Goal: Use online tool/utility: Use online tool/utility

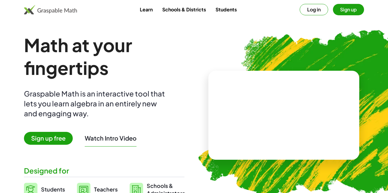
click at [324, 10] on button "Log in" at bounding box center [313, 9] width 28 height 11
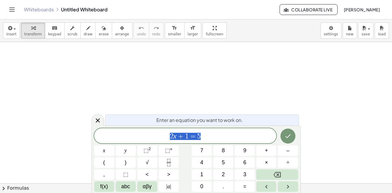
scroll to position [60, 0]
click at [98, 122] on icon at bounding box center [97, 120] width 7 height 7
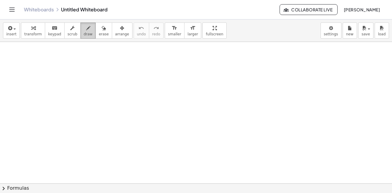
click at [84, 32] on span "draw" at bounding box center [88, 34] width 9 height 4
drag, startPoint x: 96, startPoint y: 65, endPoint x: 97, endPoint y: 79, distance: 13.8
click at [97, 79] on div at bounding box center [196, 142] width 392 height 321
click at [104, 78] on div at bounding box center [196, 142] width 392 height 321
drag, startPoint x: 109, startPoint y: 67, endPoint x: 115, endPoint y: 80, distance: 13.8
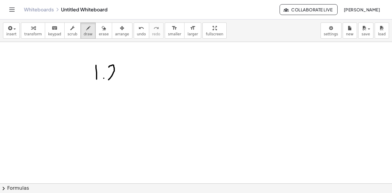
click at [115, 80] on div at bounding box center [196, 142] width 392 height 321
drag, startPoint x: 119, startPoint y: 68, endPoint x: 124, endPoint y: 77, distance: 9.5
click at [123, 77] on div at bounding box center [196, 142] width 392 height 321
drag, startPoint x: 130, startPoint y: 69, endPoint x: 137, endPoint y: 63, distance: 9.5
click at [136, 65] on div at bounding box center [196, 142] width 392 height 321
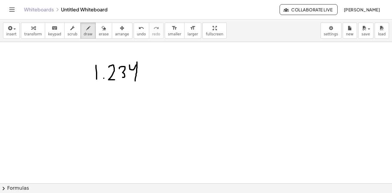
drag, startPoint x: 137, startPoint y: 69, endPoint x: 141, endPoint y: 78, distance: 10.4
click at [135, 80] on div at bounding box center [196, 142] width 392 height 321
click at [144, 78] on div at bounding box center [196, 142] width 392 height 321
drag, startPoint x: 147, startPoint y: 66, endPoint x: 156, endPoint y: 66, distance: 9.0
click at [156, 66] on div at bounding box center [196, 142] width 392 height 321
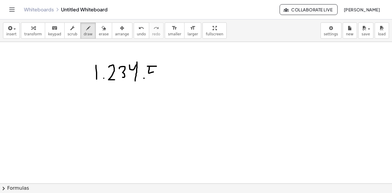
drag, startPoint x: 150, startPoint y: 73, endPoint x: 154, endPoint y: 77, distance: 6.2
click at [153, 78] on div at bounding box center [196, 142] width 392 height 321
drag, startPoint x: 162, startPoint y: 68, endPoint x: 165, endPoint y: 71, distance: 5.1
click at [162, 73] on div at bounding box center [196, 142] width 392 height 321
drag, startPoint x: 166, startPoint y: 65, endPoint x: 171, endPoint y: 74, distance: 10.4
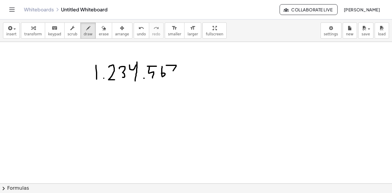
click at [171, 74] on div at bounding box center [196, 142] width 392 height 321
drag, startPoint x: 88, startPoint y: 58, endPoint x: 84, endPoint y: 65, distance: 7.5
click at [80, 72] on div at bounding box center [196, 142] width 392 height 321
drag, startPoint x: 87, startPoint y: 58, endPoint x: 189, endPoint y: 51, distance: 102.3
click at [189, 51] on div at bounding box center [196, 142] width 392 height 321
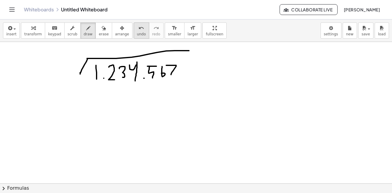
click at [137, 33] on span "undo" at bounding box center [141, 34] width 9 height 4
drag, startPoint x: 88, startPoint y: 59, endPoint x: 138, endPoint y: 60, distance: 50.6
click at [133, 59] on div at bounding box center [196, 142] width 392 height 321
drag, startPoint x: 135, startPoint y: 59, endPoint x: 175, endPoint y: 60, distance: 39.5
click at [175, 60] on div at bounding box center [196, 142] width 392 height 321
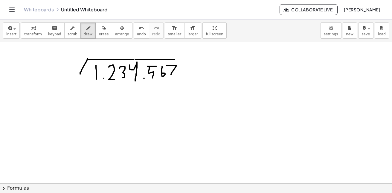
click at [182, 59] on div at bounding box center [196, 142] width 392 height 321
drag, startPoint x: 80, startPoint y: 73, endPoint x: 76, endPoint y: 80, distance: 7.8
click at [76, 80] on div at bounding box center [196, 142] width 392 height 321
drag, startPoint x: 53, startPoint y: 63, endPoint x: 61, endPoint y: 63, distance: 8.4
click at [60, 68] on div at bounding box center [196, 142] width 392 height 321
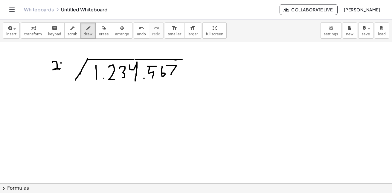
drag, startPoint x: 61, startPoint y: 63, endPoint x: 61, endPoint y: 69, distance: 6.3
click at [61, 69] on div at bounding box center [196, 142] width 392 height 321
click at [138, 29] on icon "undo" at bounding box center [141, 28] width 6 height 7
click at [138, 30] on icon "undo" at bounding box center [141, 28] width 6 height 7
drag, startPoint x: 56, startPoint y: 65, endPoint x: 71, endPoint y: 71, distance: 16.0
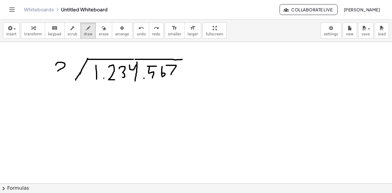
click at [71, 71] on div at bounding box center [196, 142] width 392 height 321
click at [137, 33] on span "undo" at bounding box center [141, 34] width 9 height 4
drag, startPoint x: 75, startPoint y: 80, endPoint x: 71, endPoint y: 88, distance: 8.7
click at [71, 88] on div at bounding box center [196, 142] width 392 height 321
drag, startPoint x: 49, startPoint y: 66, endPoint x: 52, endPoint y: 75, distance: 9.6
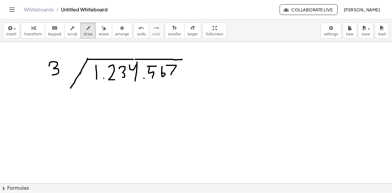
click at [52, 75] on div at bounding box center [196, 142] width 392 height 321
drag, startPoint x: 66, startPoint y: 62, endPoint x: 67, endPoint y: 72, distance: 10.5
click at [67, 72] on div at bounding box center [196, 142] width 392 height 321
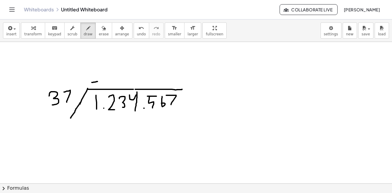
drag, startPoint x: 92, startPoint y: 82, endPoint x: 99, endPoint y: 81, distance: 7.6
click at [99, 81] on div at bounding box center [196, 172] width 392 height 321
drag, startPoint x: 106, startPoint y: 82, endPoint x: 114, endPoint y: 82, distance: 7.8
click at [114, 82] on div at bounding box center [196, 172] width 392 height 321
drag, startPoint x: 119, startPoint y: 83, endPoint x: 127, endPoint y: 83, distance: 8.1
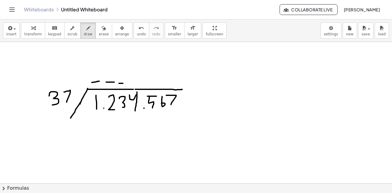
click at [127, 83] on div at bounding box center [196, 172] width 392 height 321
drag, startPoint x: 131, startPoint y: 83, endPoint x: 138, endPoint y: 84, distance: 7.5
click at [138, 84] on div at bounding box center [196, 172] width 392 height 321
drag, startPoint x: 146, startPoint y: 85, endPoint x: 154, endPoint y: 85, distance: 8.4
click at [154, 85] on div at bounding box center [196, 172] width 392 height 321
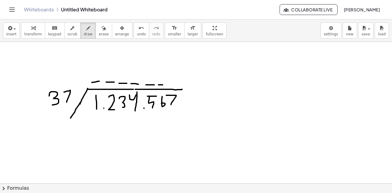
drag, startPoint x: 159, startPoint y: 85, endPoint x: 164, endPoint y: 85, distance: 5.1
click at [164, 85] on div at bounding box center [196, 172] width 392 height 321
drag, startPoint x: 166, startPoint y: 85, endPoint x: 177, endPoint y: 85, distance: 10.8
click at [177, 85] on div at bounding box center [196, 172] width 392 height 321
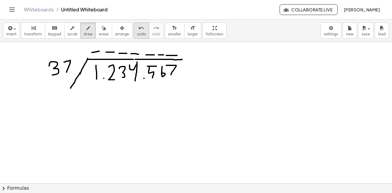
click at [138, 31] on icon "undo" at bounding box center [141, 28] width 6 height 7
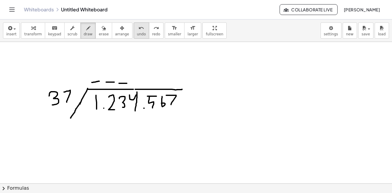
click at [137, 36] on span "undo" at bounding box center [141, 34] width 9 height 4
drag, startPoint x: 96, startPoint y: 111, endPoint x: 123, endPoint y: 113, distance: 27.6
click at [123, 113] on div at bounding box center [196, 172] width 392 height 321
drag, startPoint x: 245, startPoint y: 56, endPoint x: 253, endPoint y: 63, distance: 10.6
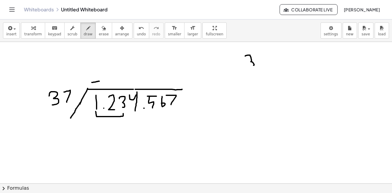
click at [249, 65] on div at bounding box center [196, 172] width 392 height 321
drag, startPoint x: 256, startPoint y: 57, endPoint x: 260, endPoint y: 63, distance: 7.4
click at [260, 63] on div at bounding box center [196, 172] width 392 height 321
drag, startPoint x: 261, startPoint y: 68, endPoint x: 249, endPoint y: 78, distance: 15.3
click at [263, 75] on div at bounding box center [196, 172] width 392 height 321
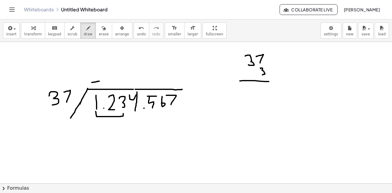
drag, startPoint x: 240, startPoint y: 81, endPoint x: 269, endPoint y: 81, distance: 29.0
click at [269, 81] on div at bounding box center [196, 172] width 392 height 321
drag, startPoint x: 246, startPoint y: 88, endPoint x: 257, endPoint y: 93, distance: 12.7
click at [256, 95] on div at bounding box center [196, 172] width 392 height 321
drag, startPoint x: 261, startPoint y: 87, endPoint x: 261, endPoint y: 93, distance: 6.3
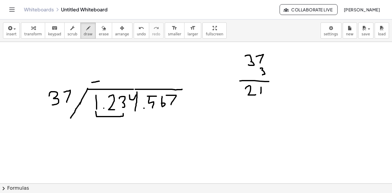
click at [261, 93] on div at bounding box center [196, 172] width 392 height 321
drag, startPoint x: 252, startPoint y: 100, endPoint x: 251, endPoint y: 106, distance: 6.3
click at [251, 106] on div at bounding box center [196, 172] width 392 height 321
drag, startPoint x: 236, startPoint y: 110, endPoint x: 257, endPoint y: 110, distance: 21.2
click at [258, 109] on div at bounding box center [196, 172] width 392 height 321
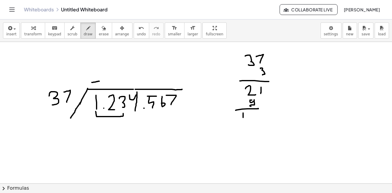
drag, startPoint x: 243, startPoint y: 117, endPoint x: 244, endPoint y: 121, distance: 4.4
click at [243, 122] on div at bounding box center [196, 172] width 392 height 321
drag, startPoint x: 266, startPoint y: 113, endPoint x: 266, endPoint y: 118, distance: 4.8
click at [266, 118] on div at bounding box center [196, 172] width 392 height 321
drag, startPoint x: 252, startPoint y: 114, endPoint x: 252, endPoint y: 124, distance: 9.9
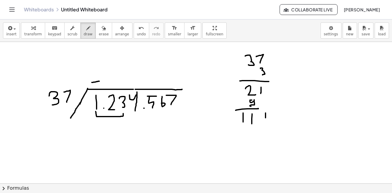
click at [252, 124] on div at bounding box center [196, 172] width 392 height 321
click at [137, 32] on span "undo" at bounding box center [141, 34] width 9 height 4
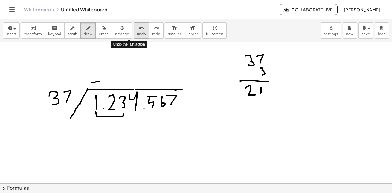
click at [137, 32] on span "undo" at bounding box center [141, 34] width 9 height 4
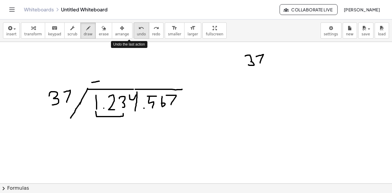
click at [137, 32] on span "undo" at bounding box center [141, 34] width 9 height 4
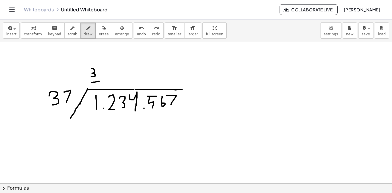
drag, startPoint x: 92, startPoint y: 68, endPoint x: 91, endPoint y: 77, distance: 8.1
click at [91, 77] on div at bounding box center [196, 172] width 392 height 321
click at [137, 34] on span "undo" at bounding box center [141, 34] width 9 height 4
drag, startPoint x: 87, startPoint y: 64, endPoint x: 90, endPoint y: 73, distance: 9.7
click at [89, 73] on div at bounding box center [196, 172] width 392 height 321
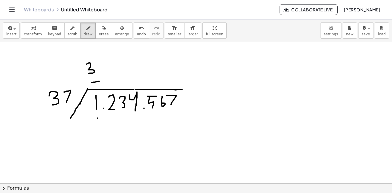
drag, startPoint x: 98, startPoint y: 118, endPoint x: 96, endPoint y: 139, distance: 21.6
click at [96, 140] on div at bounding box center [196, 172] width 392 height 321
drag, startPoint x: 111, startPoint y: 123, endPoint x: 118, endPoint y: 130, distance: 10.4
click at [112, 137] on div at bounding box center [196, 172] width 392 height 321
drag, startPoint x: 123, startPoint y: 124, endPoint x: 123, endPoint y: 134, distance: 9.9
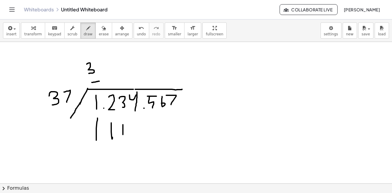
click at [123, 134] on div at bounding box center [196, 172] width 392 height 321
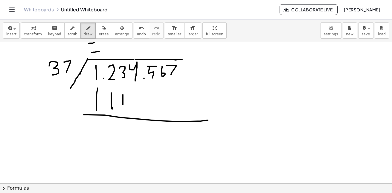
drag, startPoint x: 84, startPoint y: 115, endPoint x: 211, endPoint y: 118, distance: 127.2
click at [211, 118] on div at bounding box center [196, 142] width 392 height 321
click at [232, 118] on div at bounding box center [196, 142] width 392 height 321
click at [92, 122] on div at bounding box center [196, 142] width 392 height 321
drag, startPoint x: 112, startPoint y: 123, endPoint x: 112, endPoint y: 133, distance: 10.8
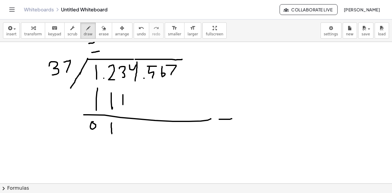
click at [112, 133] on div at bounding box center [196, 142] width 392 height 321
drag, startPoint x: 120, startPoint y: 124, endPoint x: 127, endPoint y: 131, distance: 9.7
click at [127, 131] on div at bounding box center [196, 142] width 392 height 321
drag, startPoint x: 131, startPoint y: 123, endPoint x: 136, endPoint y: 134, distance: 12.2
click at [136, 134] on div at bounding box center [196, 142] width 392 height 321
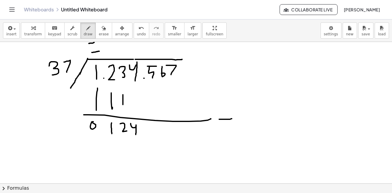
scroll to position [30, 0]
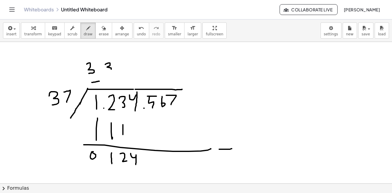
drag, startPoint x: 105, startPoint y: 64, endPoint x: 109, endPoint y: 70, distance: 6.7
click at [109, 70] on div at bounding box center [196, 172] width 392 height 321
click at [109, 80] on div at bounding box center [196, 172] width 392 height 321
click at [137, 34] on span "undo" at bounding box center [141, 34] width 9 height 4
drag, startPoint x: 107, startPoint y: 80, endPoint x: 114, endPoint y: 80, distance: 6.6
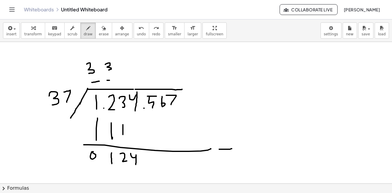
click at [114, 80] on div at bounding box center [196, 172] width 392 height 321
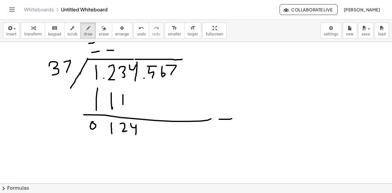
scroll to position [90, 0]
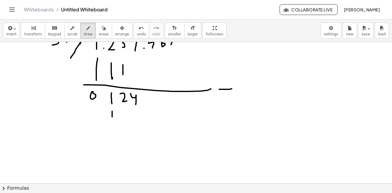
drag, startPoint x: 112, startPoint y: 111, endPoint x: 117, endPoint y: 116, distance: 6.8
click at [112, 117] on div at bounding box center [196, 112] width 392 height 321
drag, startPoint x: 125, startPoint y: 111, endPoint x: 125, endPoint y: 118, distance: 7.2
click at [125, 118] on div at bounding box center [196, 112] width 392 height 321
drag, startPoint x: 133, startPoint y: 112, endPoint x: 133, endPoint y: 118, distance: 6.3
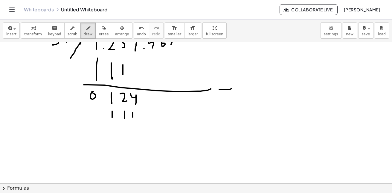
click at [133, 118] on div at bounding box center [196, 112] width 392 height 321
drag, startPoint x: 81, startPoint y: 129, endPoint x: 116, endPoint y: 131, distance: 34.8
click at [115, 130] on div at bounding box center [196, 112] width 392 height 321
drag, startPoint x: 116, startPoint y: 131, endPoint x: 151, endPoint y: 132, distance: 35.0
click at [151, 131] on div at bounding box center [196, 112] width 392 height 321
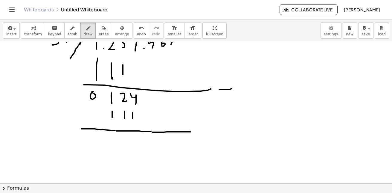
drag, startPoint x: 153, startPoint y: 132, endPoint x: 197, endPoint y: 132, distance: 44.0
click at [197, 132] on div at bounding box center [196, 112] width 392 height 321
drag, startPoint x: 197, startPoint y: 132, endPoint x: 208, endPoint y: 131, distance: 11.4
click at [208, 131] on div at bounding box center [196, 112] width 392 height 321
drag, startPoint x: 209, startPoint y: 130, endPoint x: 216, endPoint y: 130, distance: 7.2
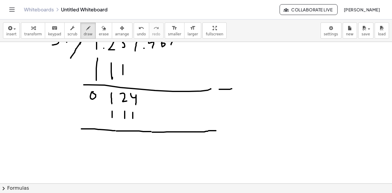
click at [216, 130] on div at bounding box center [196, 112] width 392 height 321
drag, startPoint x: 222, startPoint y: 130, endPoint x: 233, endPoint y: 130, distance: 10.8
click at [233, 130] on div at bounding box center [196, 112] width 392 height 321
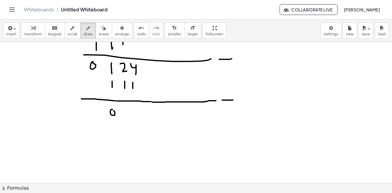
click at [112, 110] on div at bounding box center [196, 82] width 392 height 321
drag, startPoint x: 124, startPoint y: 107, endPoint x: 124, endPoint y: 116, distance: 9.3
click at [124, 116] on div at bounding box center [196, 82] width 392 height 321
drag, startPoint x: 132, startPoint y: 107, endPoint x: 133, endPoint y: 116, distance: 9.0
click at [133, 116] on div at bounding box center [196, 82] width 392 height 321
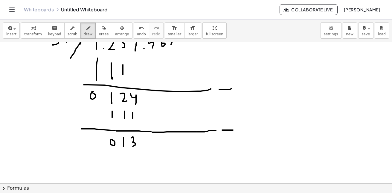
scroll to position [150, 0]
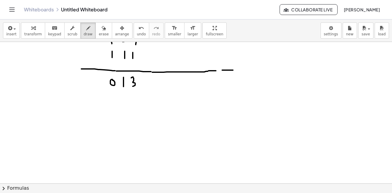
click at [147, 77] on div at bounding box center [196, 52] width 392 height 321
drag, startPoint x: 142, startPoint y: 77, endPoint x: 142, endPoint y: 85, distance: 7.5
click at [142, 85] on div at bounding box center [196, 52] width 392 height 321
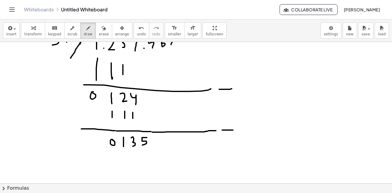
scroll to position [30, 0]
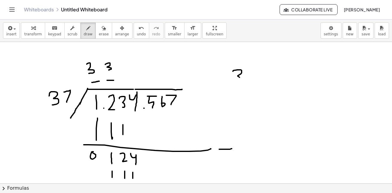
drag, startPoint x: 233, startPoint y: 71, endPoint x: 238, endPoint y: 79, distance: 9.4
click at [238, 80] on div at bounding box center [196, 172] width 392 height 321
click at [138, 30] on icon "undo" at bounding box center [141, 28] width 6 height 7
drag, startPoint x: 244, startPoint y: 78, endPoint x: 251, endPoint y: 84, distance: 8.7
click at [246, 88] on div at bounding box center [196, 172] width 392 height 321
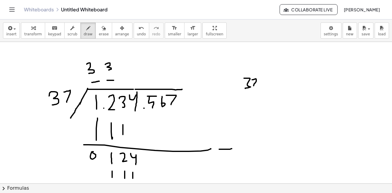
drag, startPoint x: 252, startPoint y: 80, endPoint x: 253, endPoint y: 86, distance: 7.0
click at [253, 86] on div at bounding box center [196, 172] width 392 height 321
drag, startPoint x: 254, startPoint y: 90, endPoint x: 256, endPoint y: 97, distance: 6.8
click at [256, 96] on div at bounding box center [196, 172] width 392 height 321
drag, startPoint x: 239, startPoint y: 100, endPoint x: 258, endPoint y: 100, distance: 19.8
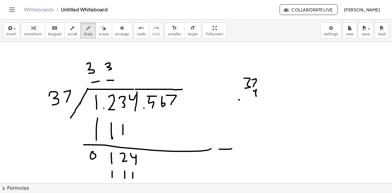
click at [258, 100] on div at bounding box center [196, 172] width 392 height 321
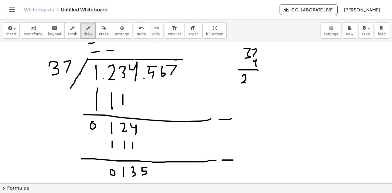
drag, startPoint x: 243, startPoint y: 76, endPoint x: 249, endPoint y: 83, distance: 9.7
click at [249, 83] on div at bounding box center [196, 142] width 392 height 321
click at [254, 80] on div at bounding box center [196, 142] width 392 height 321
drag, startPoint x: 235, startPoint y: 86, endPoint x: 241, endPoint y: 89, distance: 6.2
click at [236, 93] on div at bounding box center [196, 142] width 392 height 321
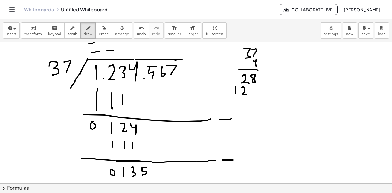
drag, startPoint x: 242, startPoint y: 87, endPoint x: 247, endPoint y: 94, distance: 8.6
click at [247, 94] on div at bounding box center [196, 142] width 392 height 321
click at [138, 31] on icon "undo" at bounding box center [141, 28] width 6 height 7
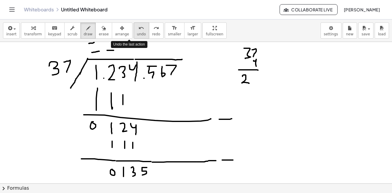
click at [138, 31] on icon "undo" at bounding box center [141, 28] width 6 height 7
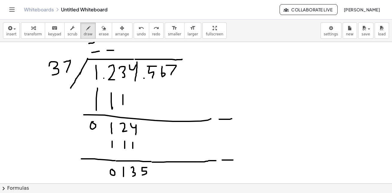
scroll to position [0, 0]
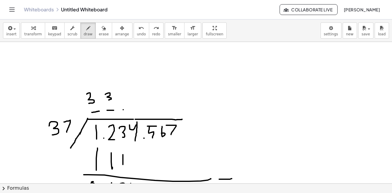
drag, startPoint x: 123, startPoint y: 109, endPoint x: 128, endPoint y: 109, distance: 4.5
drag, startPoint x: 123, startPoint y: 94, endPoint x: 125, endPoint y: 103, distance: 8.9
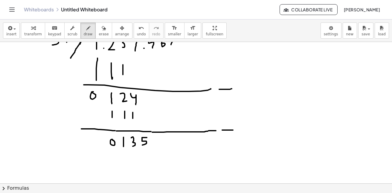
scroll to position [150, 0]
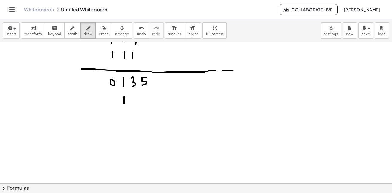
drag, startPoint x: 124, startPoint y: 96, endPoint x: 124, endPoint y: 104, distance: 7.8
click at [124, 104] on div at bounding box center [196, 52] width 392 height 321
drag, startPoint x: 134, startPoint y: 96, endPoint x: 137, endPoint y: 103, distance: 8.1
click at [135, 105] on div at bounding box center [196, 52] width 392 height 321
drag, startPoint x: 144, startPoint y: 97, endPoint x: 144, endPoint y: 109, distance: 12.9
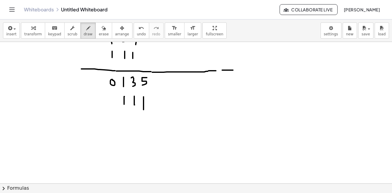
click at [144, 109] on div at bounding box center [196, 52] width 392 height 321
drag, startPoint x: 74, startPoint y: 118, endPoint x: 149, endPoint y: 118, distance: 75.1
click at [149, 118] on div at bounding box center [196, 52] width 392 height 321
drag, startPoint x: 184, startPoint y: 118, endPoint x: 194, endPoint y: 118, distance: 10.2
click at [194, 118] on div at bounding box center [196, 52] width 392 height 321
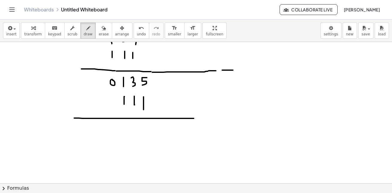
click at [225, 118] on div at bounding box center [196, 52] width 392 height 321
drag, startPoint x: 229, startPoint y: 118, endPoint x: 238, endPoint y: 118, distance: 9.3
click at [238, 118] on div at bounding box center [196, 52] width 392 height 321
click at [123, 124] on div at bounding box center [196, 52] width 392 height 321
drag, startPoint x: 133, startPoint y: 122, endPoint x: 140, endPoint y: 125, distance: 7.8
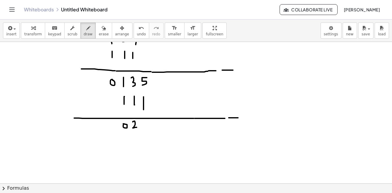
click at [137, 127] on div at bounding box center [196, 52] width 392 height 321
drag, startPoint x: 142, startPoint y: 121, endPoint x: 147, endPoint y: 128, distance: 8.3
click at [147, 128] on div at bounding box center [196, 52] width 392 height 321
drag, startPoint x: 157, startPoint y: 122, endPoint x: 157, endPoint y: 126, distance: 3.9
click at [157, 126] on div at bounding box center [196, 104] width 392 height 424
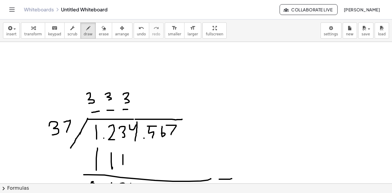
scroll to position [30, 0]
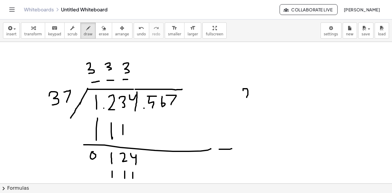
drag, startPoint x: 243, startPoint y: 89, endPoint x: 246, endPoint y: 102, distance: 13.1
drag, startPoint x: 255, startPoint y: 92, endPoint x: 257, endPoint y: 101, distance: 8.6
drag, startPoint x: 256, startPoint y: 107, endPoint x: 259, endPoint y: 107, distance: 3.3
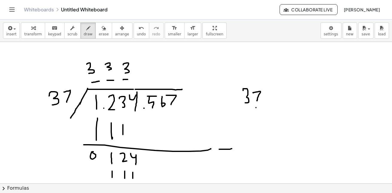
drag, startPoint x: 257, startPoint y: 108, endPoint x: 254, endPoint y: 116, distance: 8.2
drag, startPoint x: 236, startPoint y: 120, endPoint x: 267, endPoint y: 120, distance: 30.8
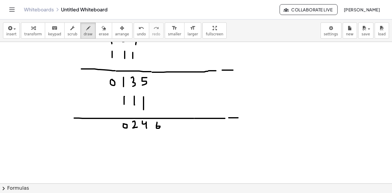
scroll to position [60, 0]
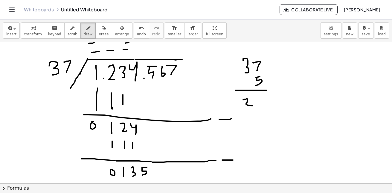
drag, startPoint x: 243, startPoint y: 100, endPoint x: 249, endPoint y: 106, distance: 8.9
click at [249, 106] on div at bounding box center [196, 194] width 392 height 424
click at [261, 97] on div at bounding box center [196, 194] width 392 height 424
click at [258, 105] on div at bounding box center [196, 194] width 392 height 424
drag, startPoint x: 240, startPoint y: 110, endPoint x: 243, endPoint y: 117, distance: 7.7
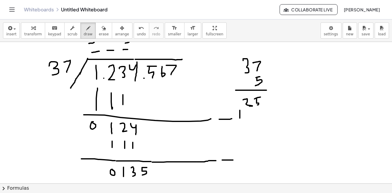
click at [240, 118] on div at bounding box center [196, 194] width 392 height 424
click at [251, 110] on div at bounding box center [196, 194] width 392 height 424
drag, startPoint x: 247, startPoint y: 113, endPoint x: 249, endPoint y: 119, distance: 6.3
click at [250, 118] on div at bounding box center [196, 194] width 392 height 424
drag, startPoint x: 230, startPoint y: 126, endPoint x: 268, endPoint y: 127, distance: 37.7
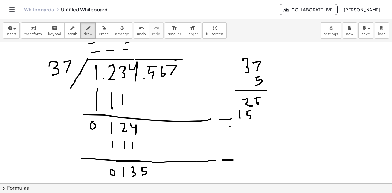
click at [268, 127] on div at bounding box center [196, 194] width 392 height 424
drag, startPoint x: 238, startPoint y: 132, endPoint x: 238, endPoint y: 141, distance: 9.3
click at [238, 141] on div at bounding box center [196, 194] width 392 height 424
drag, startPoint x: 247, startPoint y: 138, endPoint x: 249, endPoint y: 134, distance: 4.6
click at [247, 134] on div at bounding box center [196, 194] width 392 height 424
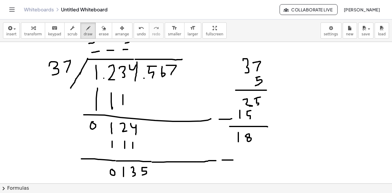
drag, startPoint x: 249, startPoint y: 134, endPoint x: 249, endPoint y: 138, distance: 3.9
click at [249, 138] on div at bounding box center [196, 194] width 392 height 424
drag, startPoint x: 256, startPoint y: 133, endPoint x: 260, endPoint y: 133, distance: 4.2
click at [263, 133] on div at bounding box center [196, 194] width 392 height 424
drag, startPoint x: 258, startPoint y: 134, endPoint x: 261, endPoint y: 141, distance: 8.1
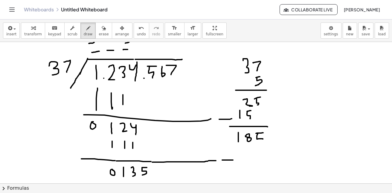
click at [261, 142] on div at bounding box center [196, 194] width 392 height 424
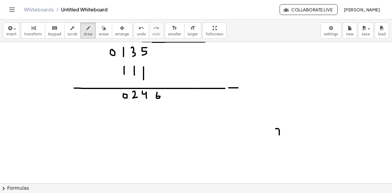
drag, startPoint x: 276, startPoint y: 129, endPoint x: 280, endPoint y: 139, distance: 10.9
click at [279, 139] on div at bounding box center [196, 74] width 392 height 424
drag, startPoint x: 284, startPoint y: 132, endPoint x: 287, endPoint y: 141, distance: 10.0
click at [287, 141] on div at bounding box center [196, 74] width 392 height 424
drag, startPoint x: 285, startPoint y: 144, endPoint x: 291, endPoint y: 156, distance: 12.6
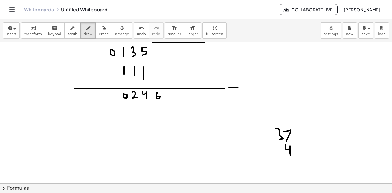
click at [291, 156] on div at bounding box center [196, 74] width 392 height 424
drag, startPoint x: 276, startPoint y: 160, endPoint x: 307, endPoint y: 160, distance: 30.5
click at [307, 160] on div at bounding box center [196, 74] width 392 height 424
drag, startPoint x: 315, startPoint y: 155, endPoint x: 308, endPoint y: 156, distance: 6.9
click at [307, 159] on div at bounding box center [196, 74] width 392 height 424
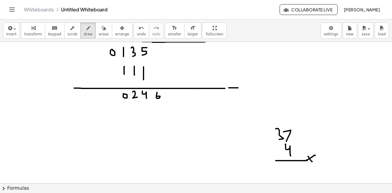
drag, startPoint x: 308, startPoint y: 156, endPoint x: 312, endPoint y: 161, distance: 6.4
click at [312, 161] on div at bounding box center [196, 74] width 392 height 424
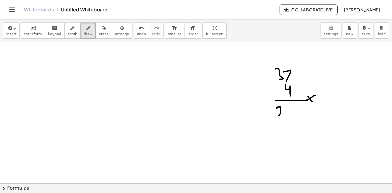
drag, startPoint x: 277, startPoint y: 108, endPoint x: 288, endPoint y: 115, distance: 12.8
click at [285, 115] on div at bounding box center [196, 15] width 392 height 424
click at [291, 112] on div at bounding box center [196, 15] width 392 height 424
drag, startPoint x: 271, startPoint y: 118, endPoint x: 271, endPoint y: 127, distance: 8.4
click at [269, 127] on div at bounding box center [196, 15] width 392 height 424
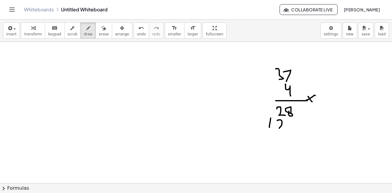
drag, startPoint x: 277, startPoint y: 120, endPoint x: 284, endPoint y: 127, distance: 9.7
click at [284, 127] on div at bounding box center [196, 15] width 392 height 424
drag, startPoint x: 263, startPoint y: 130, endPoint x: 302, endPoint y: 130, distance: 38.9
click at [302, 130] on div at bounding box center [196, 15] width 392 height 424
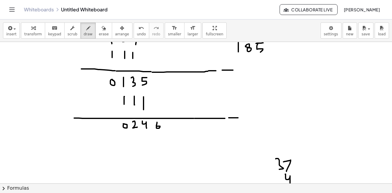
scroll to position [209, 0]
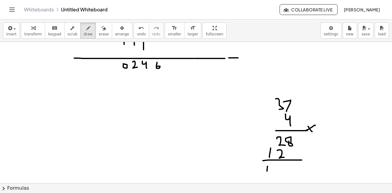
drag, startPoint x: 268, startPoint y: 166, endPoint x: 275, endPoint y: 179, distance: 15.4
click at [272, 182] on div at bounding box center [196, 44] width 392 height 424
drag, startPoint x: 283, startPoint y: 174, endPoint x: 286, endPoint y: 177, distance: 4.1
click at [285, 177] on div at bounding box center [196, 44] width 392 height 424
click at [291, 174] on div at bounding box center [196, 44] width 392 height 424
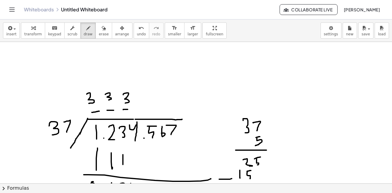
scroll to position [60, 0]
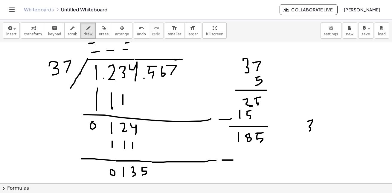
drag, startPoint x: 307, startPoint y: 121, endPoint x: 309, endPoint y: 131, distance: 10.2
click at [308, 132] on div at bounding box center [196, 194] width 392 height 424
drag, startPoint x: 316, startPoint y: 122, endPoint x: 319, endPoint y: 131, distance: 9.6
click at [319, 131] on div at bounding box center [196, 194] width 392 height 424
drag, startPoint x: 318, startPoint y: 135, endPoint x: 318, endPoint y: 143, distance: 8.4
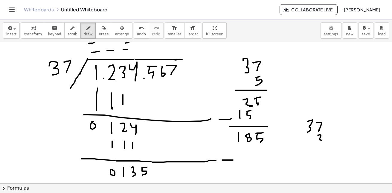
click at [319, 143] on div at bounding box center [196, 194] width 392 height 424
drag, startPoint x: 322, startPoint y: 147, endPoint x: 334, endPoint y: 148, distance: 11.1
click at [336, 147] on div at bounding box center [196, 194] width 392 height 424
drag, startPoint x: 310, startPoint y: 150, endPoint x: 316, endPoint y: 157, distance: 9.7
click at [316, 157] on div at bounding box center [196, 194] width 392 height 424
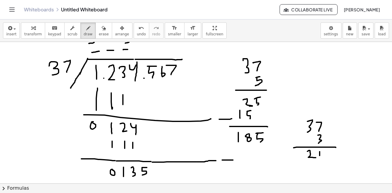
drag, startPoint x: 320, startPoint y: 151, endPoint x: 320, endPoint y: 155, distance: 3.9
click at [320, 155] on div at bounding box center [196, 194] width 392 height 424
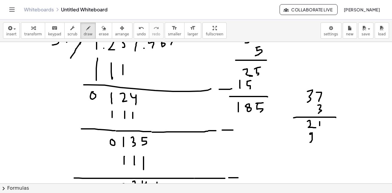
drag, startPoint x: 312, startPoint y: 133, endPoint x: 309, endPoint y: 142, distance: 9.9
click at [309, 142] on div at bounding box center [196, 164] width 392 height 424
drag, startPoint x: 296, startPoint y: 146, endPoint x: 320, endPoint y: 146, distance: 24.2
click at [325, 144] on div at bounding box center [196, 164] width 392 height 424
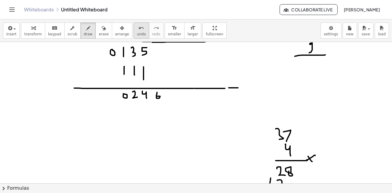
click at [137, 32] on span "undo" at bounding box center [141, 34] width 9 height 4
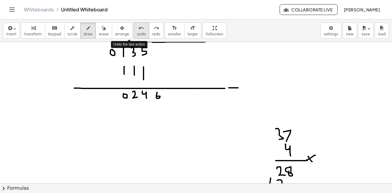
click at [137, 32] on span "undo" at bounding box center [141, 34] width 9 height 4
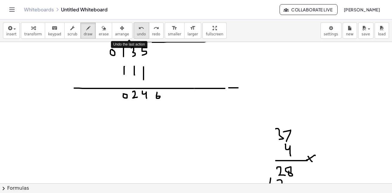
click at [137, 32] on span "undo" at bounding box center [141, 34] width 9 height 4
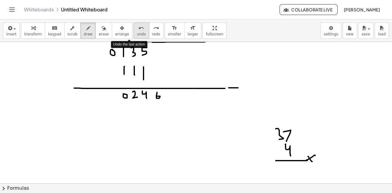
click at [137, 32] on span "undo" at bounding box center [141, 34] width 9 height 4
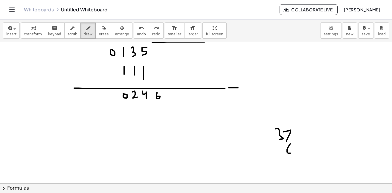
drag, startPoint x: 290, startPoint y: 144, endPoint x: 287, endPoint y: 151, distance: 8.2
click at [287, 151] on div at bounding box center [196, 74] width 392 height 424
drag
click at [295, 155] on div at bounding box center [196, 74] width 392 height 424
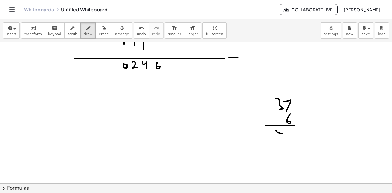
drag, startPoint x: 276, startPoint y: 130, endPoint x: 285, endPoint y: 140, distance: 12.9
click at [285, 140] on div at bounding box center [196, 44] width 392 height 424
click at [292, 137] on div at bounding box center [196, 44] width 392 height 424
click at [272, 153] on div at bounding box center [196, 44] width 392 height 424
click at [278, 147] on div at bounding box center [196, 44] width 392 height 424
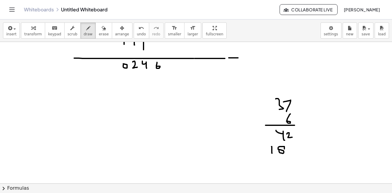
click at [284, 150] on div at bounding box center [196, 44] width 392 height 424
click at [302, 162] on div at bounding box center [196, 44] width 392 height 424
click at [302, 173] on div at bounding box center [196, 44] width 392 height 424
click at [288, 174] on div at bounding box center [196, 44] width 392 height 424
click at [269, 140] on div at bounding box center [196, 44] width 392 height 424
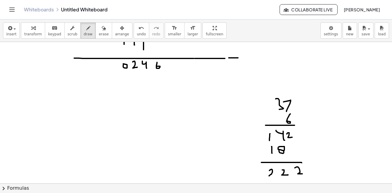
click at [275, 176] on div at bounding box center [196, 44] width 392 height 424
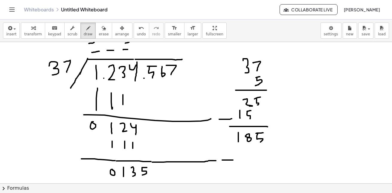
scroll to position [0, 0]
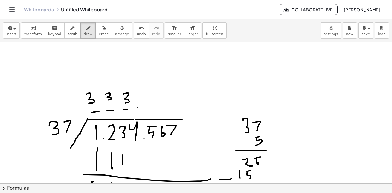
drag, startPoint x: 141, startPoint y: 93, endPoint x: 141, endPoint y: 98, distance: 5.1
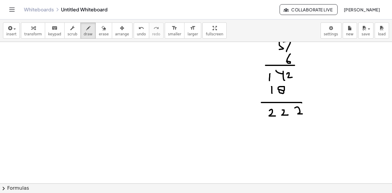
scroll to position [179, 0]
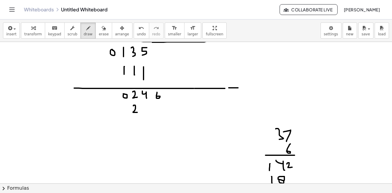
drag, startPoint x: 133, startPoint y: 106, endPoint x: 138, endPoint y: 112, distance: 7.8
click at [138, 112] on div at bounding box center [196, 74] width 392 height 424
drag, startPoint x: 143, startPoint y: 108, endPoint x: 150, endPoint y: 112, distance: 8.4
click at [149, 113] on div at bounding box center [196, 74] width 392 height 424
drag, startPoint x: 156, startPoint y: 108, endPoint x: 160, endPoint y: 112, distance: 5.9
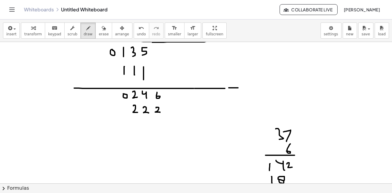
click at [160, 112] on div at bounding box center [196, 74] width 392 height 424
drag, startPoint x: 77, startPoint y: 130, endPoint x: 156, endPoint y: 128, distance: 78.1
click at [155, 128] on div at bounding box center [196, 74] width 392 height 424
drag, startPoint x: 156, startPoint y: 128, endPoint x: 213, endPoint y: 128, distance: 56.8
click at [213, 128] on div at bounding box center [196, 74] width 392 height 424
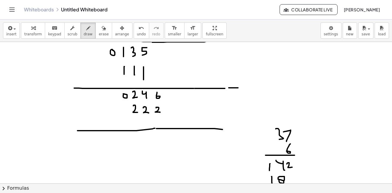
drag, startPoint x: 213, startPoint y: 128, endPoint x: 233, endPoint y: 130, distance: 19.5
click at [233, 130] on div at bounding box center [196, 74] width 392 height 424
drag, startPoint x: 242, startPoint y: 131, endPoint x: 230, endPoint y: 132, distance: 12.3
click at [250, 132] on div at bounding box center [196, 74] width 392 height 424
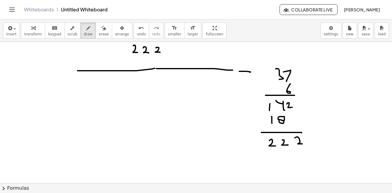
scroll to position [209, 0]
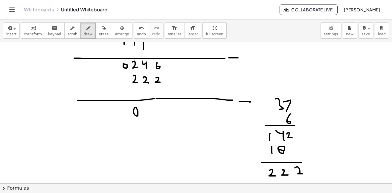
click at [135, 108] on div at bounding box center [196, 44] width 392 height 424
drag, startPoint x: 144, startPoint y: 105, endPoint x: 151, endPoint y: 110, distance: 8.7
click at [150, 111] on div at bounding box center [196, 44] width 392 height 424
drag, startPoint x: 156, startPoint y: 104, endPoint x: 159, endPoint y: 113, distance: 9.0
click at [159, 113] on div at bounding box center [196, 44] width 392 height 424
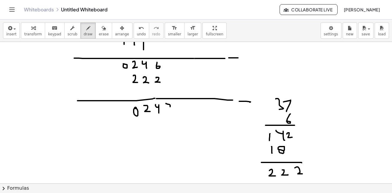
drag, startPoint x: 166, startPoint y: 103, endPoint x: 168, endPoint y: 113, distance: 9.7
click at [168, 113] on div at bounding box center [196, 44] width 392 height 424
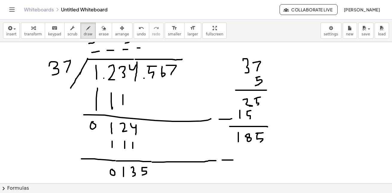
scroll to position [30, 0]
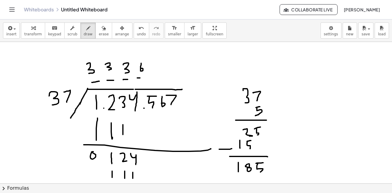
drag, startPoint x: 151, startPoint y: 78, endPoint x: 154, endPoint y: 78, distance: 3.1
drag, startPoint x: 155, startPoint y: 67, endPoint x: 161, endPoint y: 70, distance: 6.4
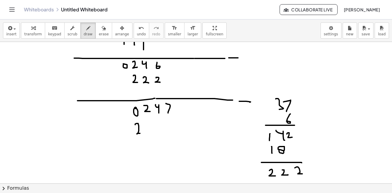
drag, startPoint x: 135, startPoint y: 124, endPoint x: 144, endPoint y: 126, distance: 8.8
click at [140, 133] on div at bounding box center [196, 44] width 392 height 424
drag, startPoint x: 144, startPoint y: 123, endPoint x: 151, endPoint y: 132, distance: 11.3
click at [151, 132] on div at bounding box center [196, 44] width 392 height 424
click at [137, 32] on span "undo" at bounding box center [141, 34] width 9 height 4
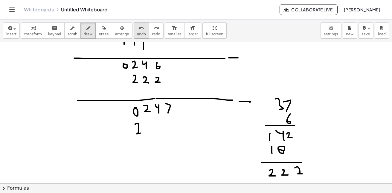
click at [137, 32] on span "undo" at bounding box center [141, 34] width 9 height 4
drag, startPoint x: 144, startPoint y: 125, endPoint x: 150, endPoint y: 130, distance: 8.3
click at [149, 130] on div at bounding box center [196, 44] width 392 height 424
drag, startPoint x: 159, startPoint y: 122, endPoint x: 165, endPoint y: 130, distance: 10.2
click at [162, 132] on div at bounding box center [196, 44] width 392 height 424
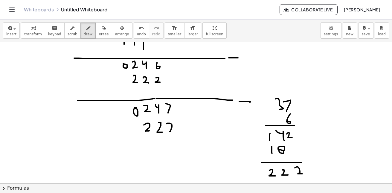
drag, startPoint x: 171, startPoint y: 124, endPoint x: 176, endPoint y: 131, distance: 8.6
click at [176, 131] on div at bounding box center [196, 44] width 392 height 424
drag, startPoint x: 133, startPoint y: 144, endPoint x: 177, endPoint y: 144, distance: 44.0
click at [177, 144] on div at bounding box center [196, 44] width 392 height 424
click at [150, 149] on div at bounding box center [196, 44] width 392 height 424
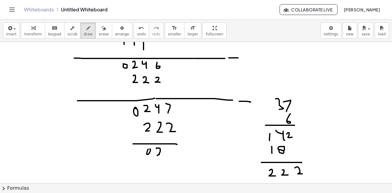
drag, startPoint x: 156, startPoint y: 148, endPoint x: 164, endPoint y: 154, distance: 9.6
click at [164, 154] on div at bounding box center [196, 44] width 392 height 424
drag, startPoint x: 169, startPoint y: 148, endPoint x: 173, endPoint y: 148, distance: 4.5
click at [174, 148] on div at bounding box center [196, 44] width 392 height 424
drag, startPoint x: 170, startPoint y: 151, endPoint x: 169, endPoint y: 160, distance: 8.7
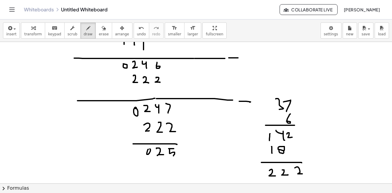
click at [173, 156] on div at bounding box center [196, 44] width 392 height 424
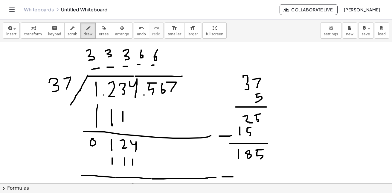
scroll to position [13, 0]
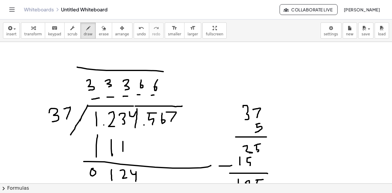
drag, startPoint x: 132, startPoint y: 70, endPoint x: 173, endPoint y: 72, distance: 40.7
drag, startPoint x: 173, startPoint y: 74, endPoint x: 169, endPoint y: 96, distance: 21.9
drag, startPoint x: 160, startPoint y: 97, endPoint x: 112, endPoint y: 98, distance: 48.2
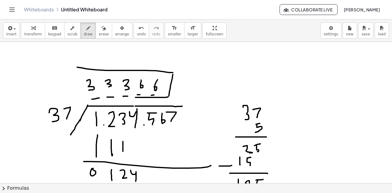
drag, startPoint x: 92, startPoint y: 97, endPoint x: 77, endPoint y: 97, distance: 15.0
drag, startPoint x: 74, startPoint y: 92, endPoint x: 76, endPoint y: 63, distance: 29.1
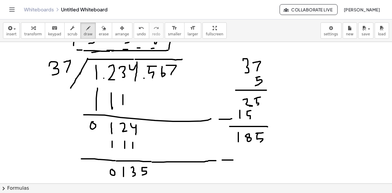
scroll to position [30, 0]
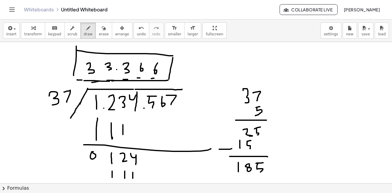
drag, startPoint x: 117, startPoint y: 69, endPoint x: 115, endPoint y: 73, distance: 3.6
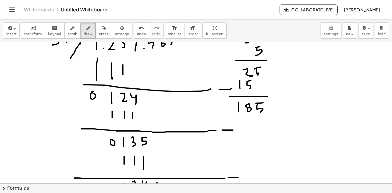
scroll to position [120, 0]
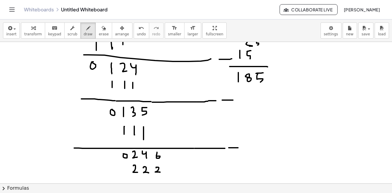
click at [137, 30] on div "undo" at bounding box center [141, 27] width 9 height 7
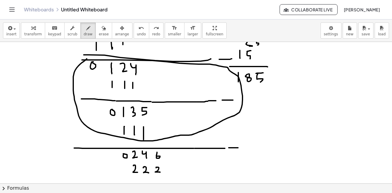
drag, startPoint x: 82, startPoint y: 60, endPoint x: 87, endPoint y: 59, distance: 4.9
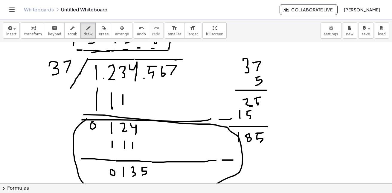
scroll to position [30, 0]
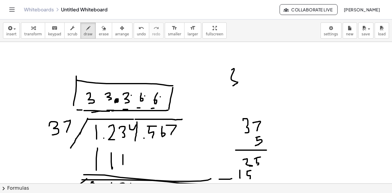
drag, startPoint x: 232, startPoint y: 70, endPoint x: 240, endPoint y: 79, distance: 12.5
drag, startPoint x: 242, startPoint y: 74, endPoint x: 243, endPoint y: 82, distance: 8.5
drag, startPoint x: 248, startPoint y: 73, endPoint x: 256, endPoint y: 82, distance: 11.9
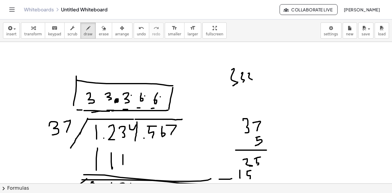
drag, startPoint x: 262, startPoint y: 73, endPoint x: 267, endPoint y: 80, distance: 8.0
drag, startPoint x: 275, startPoint y: 78, endPoint x: 283, endPoint y: 76, distance: 8.0
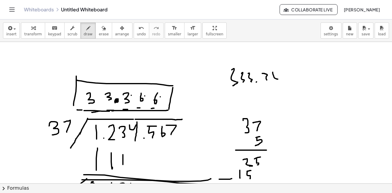
drag, startPoint x: 284, startPoint y: 74, endPoint x: 284, endPoint y: 79, distance: 5.1
drag, startPoint x: 299, startPoint y: 75, endPoint x: 299, endPoint y: 79, distance: 4.2
